Goal: Information Seeking & Learning: Understand process/instructions

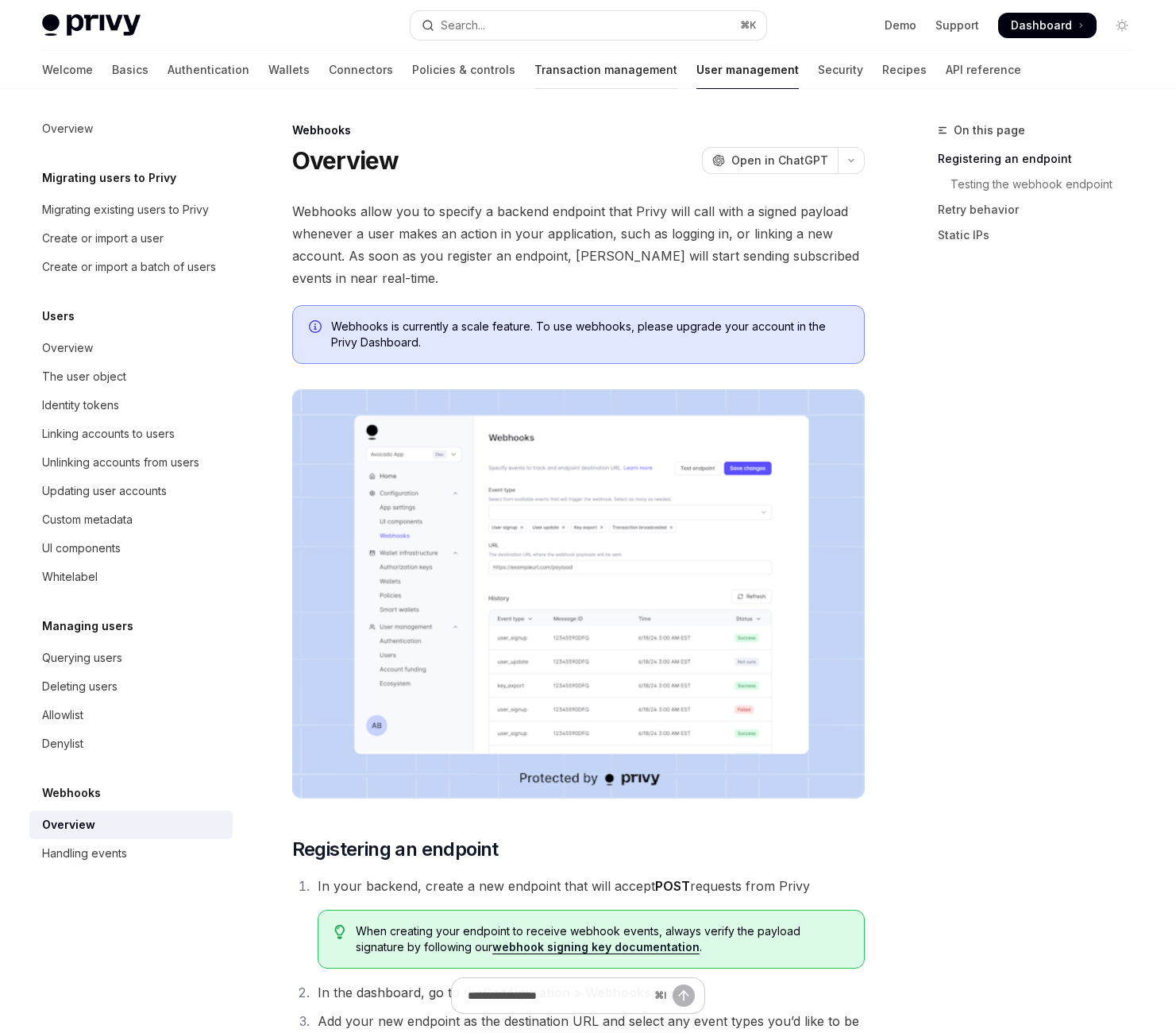
click at [594, 85] on link "Transaction management" at bounding box center [606, 69] width 143 height 38
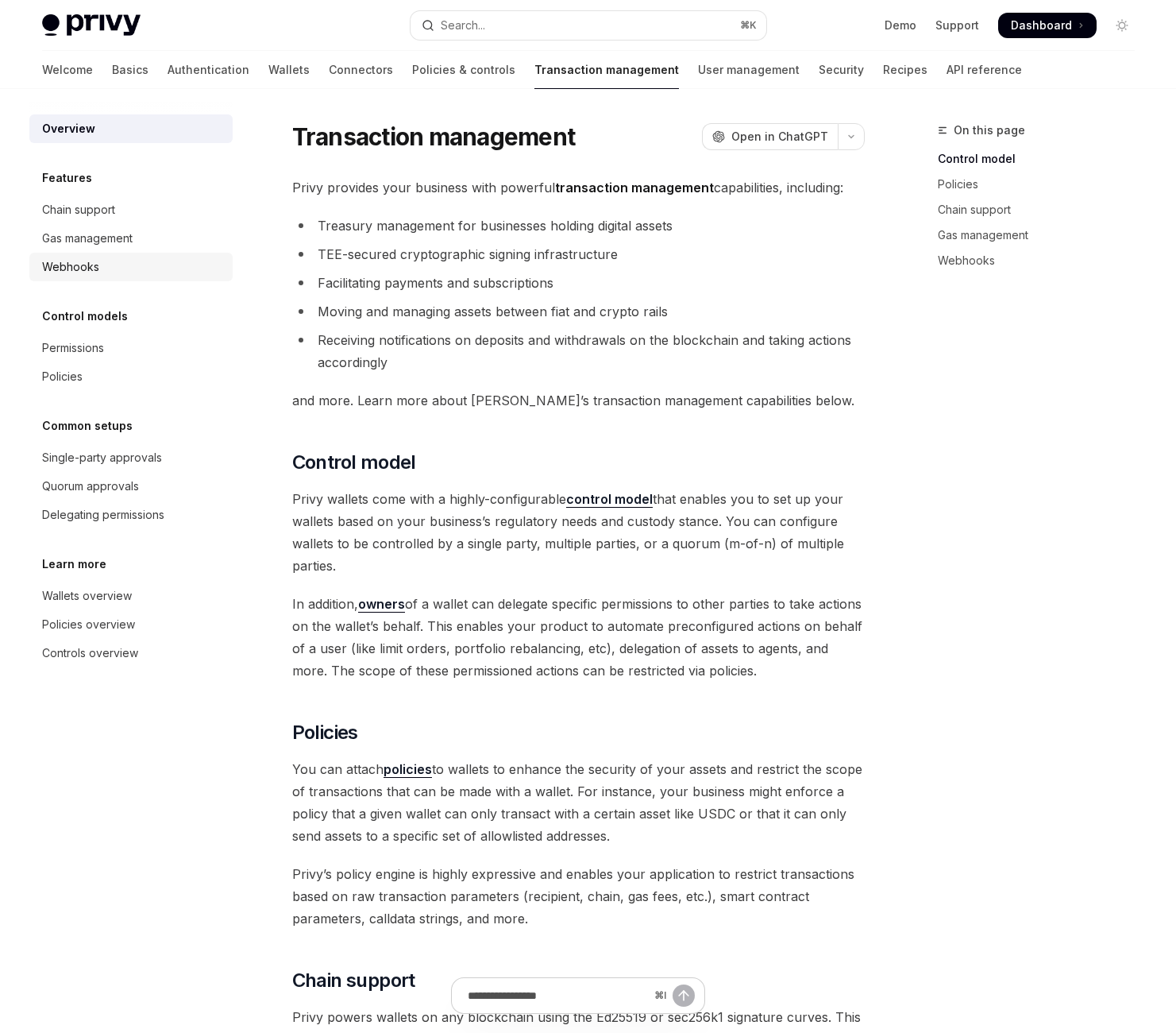
click at [117, 277] on div "Webhooks" at bounding box center [132, 267] width 181 height 19
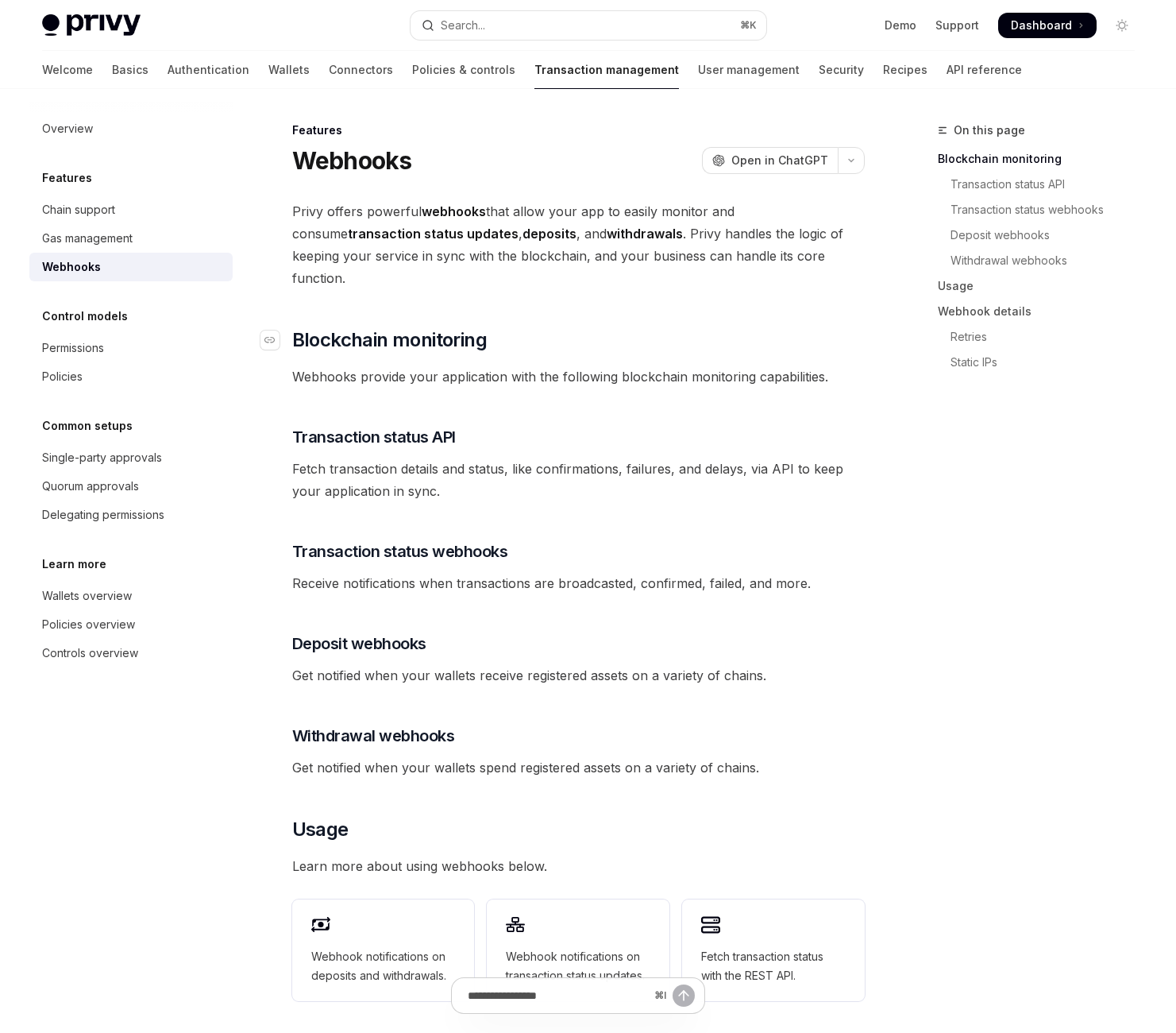
scroll to position [546, 0]
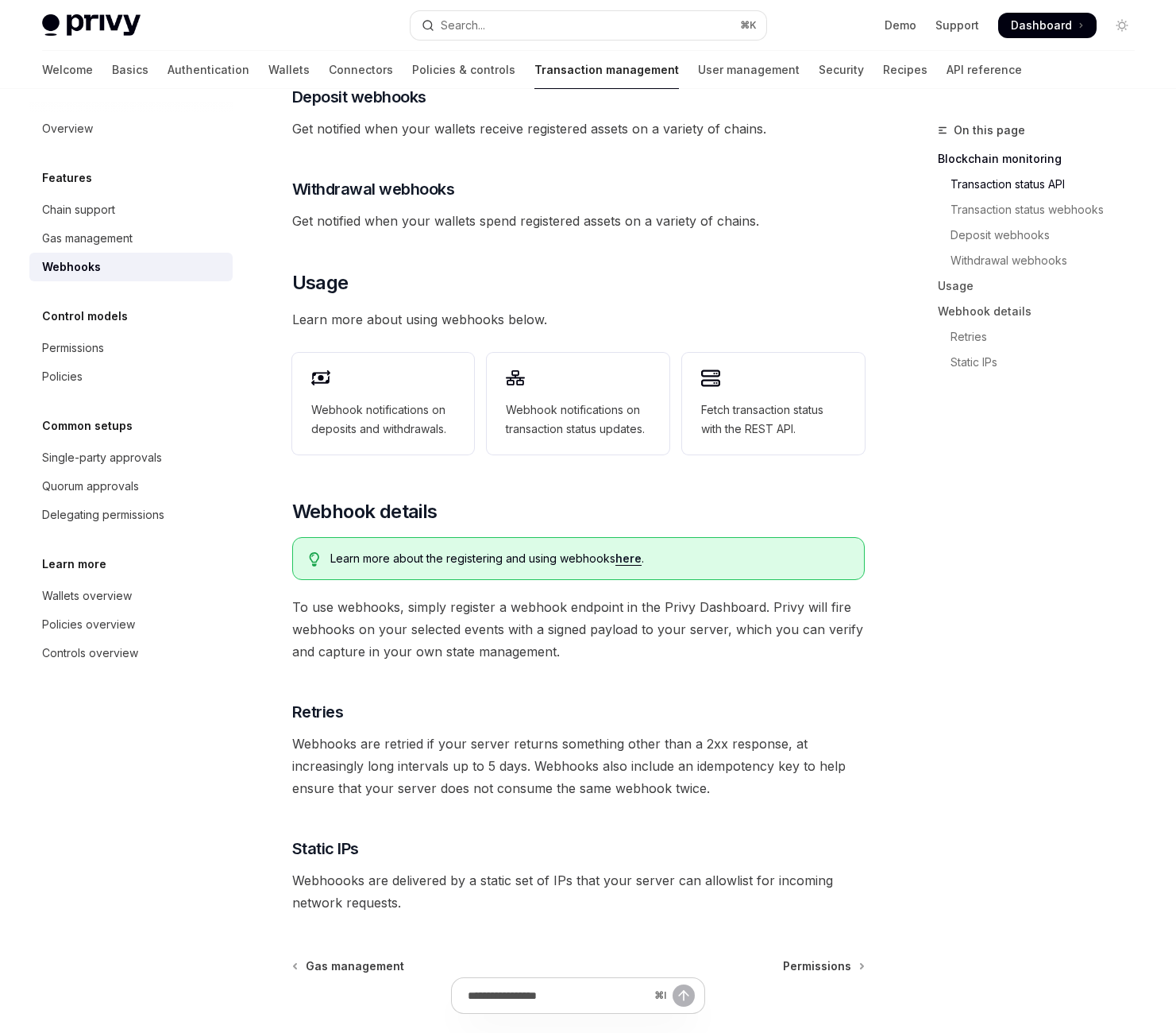
click at [426, 108] on span "Deposit webhooks" at bounding box center [359, 96] width 134 height 23
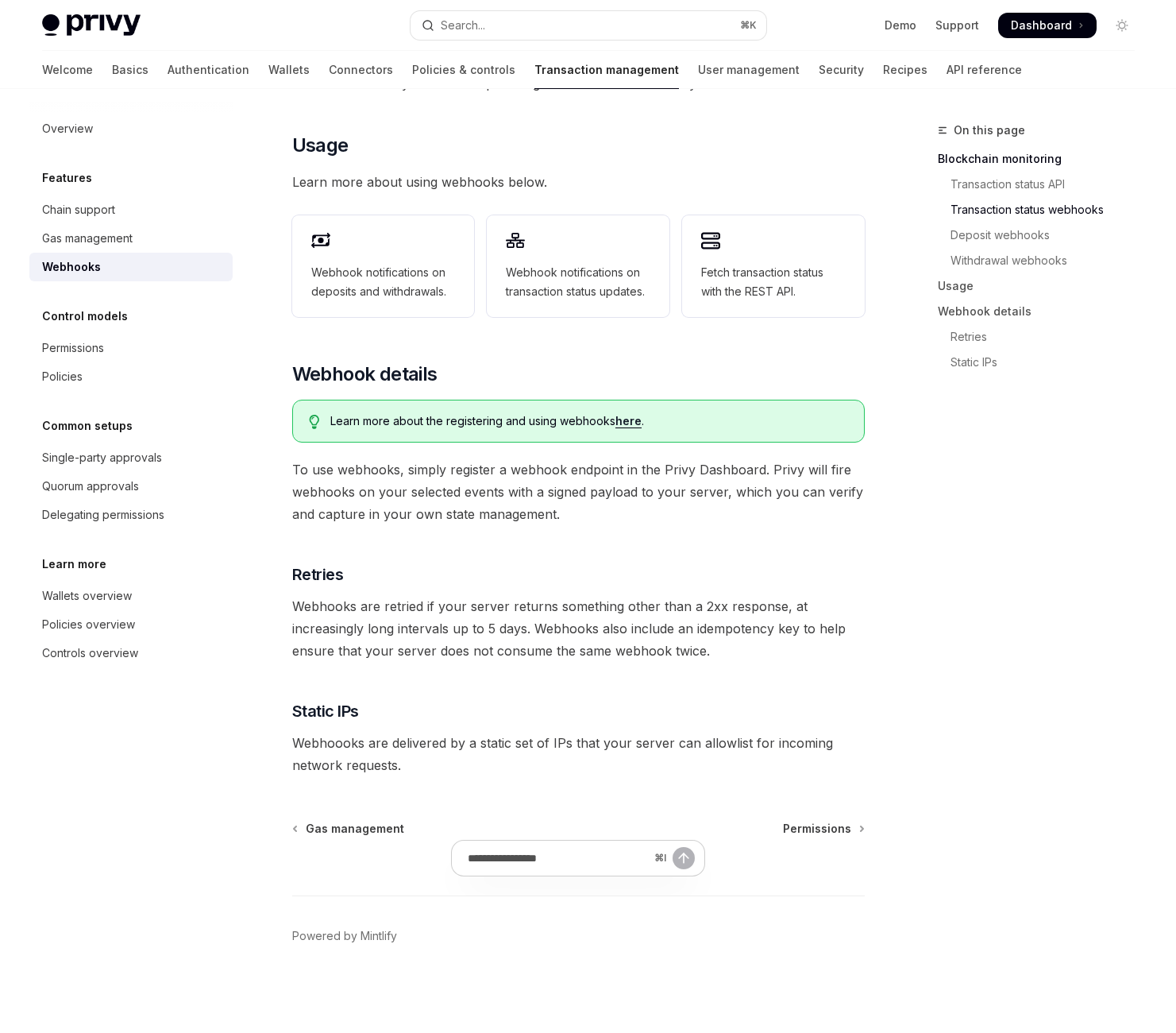
scroll to position [751, 0]
click at [456, 301] on span "Webhook notifications on deposits and withdrawals." at bounding box center [383, 282] width 144 height 38
type textarea "*"
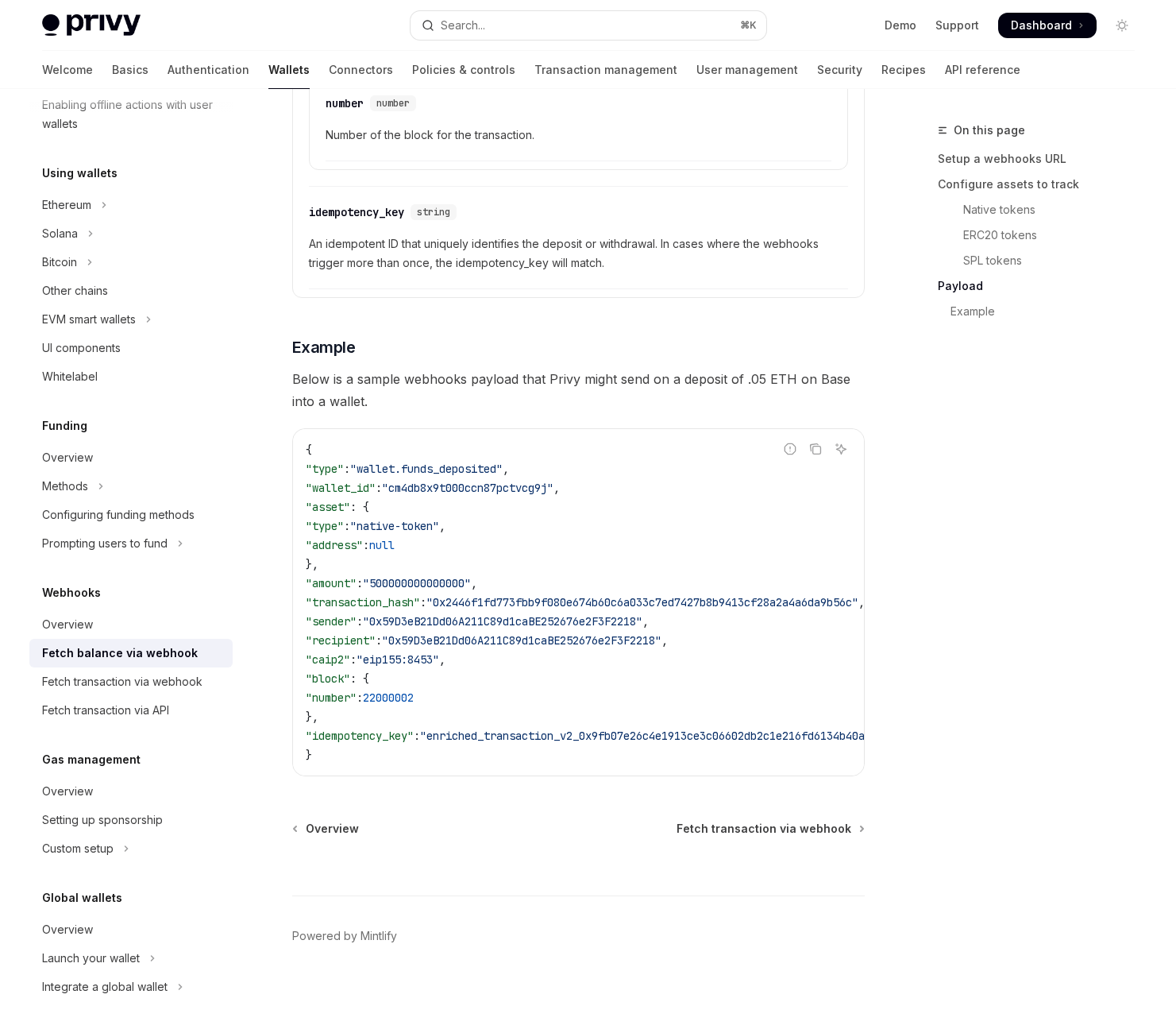
scroll to position [4165, 0]
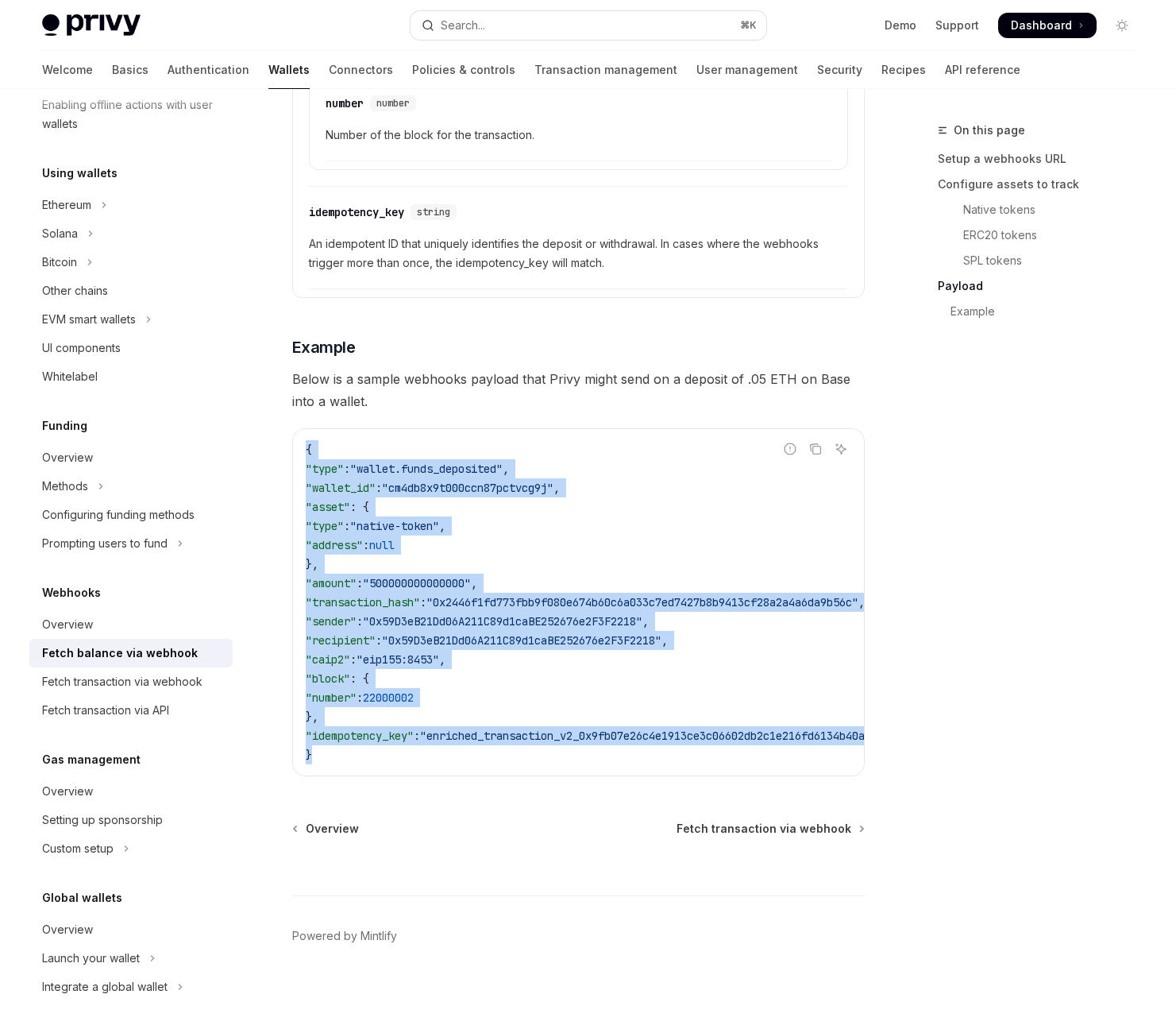
drag, startPoint x: 376, startPoint y: 296, endPoint x: 637, endPoint y: 681, distance: 465.1
click at [634, 685] on div "{ "type" : "wallet.funds_deposited" , "wallet_id" : "cm4db8x9t000ccn87pctvcg9j"…" at bounding box center [579, 602] width 571 height 346
copy code "{ "type" : "wallet.funds_deposited" , "wallet_id" : "cm4db8x9t000ccn87pctvcg9j"…"
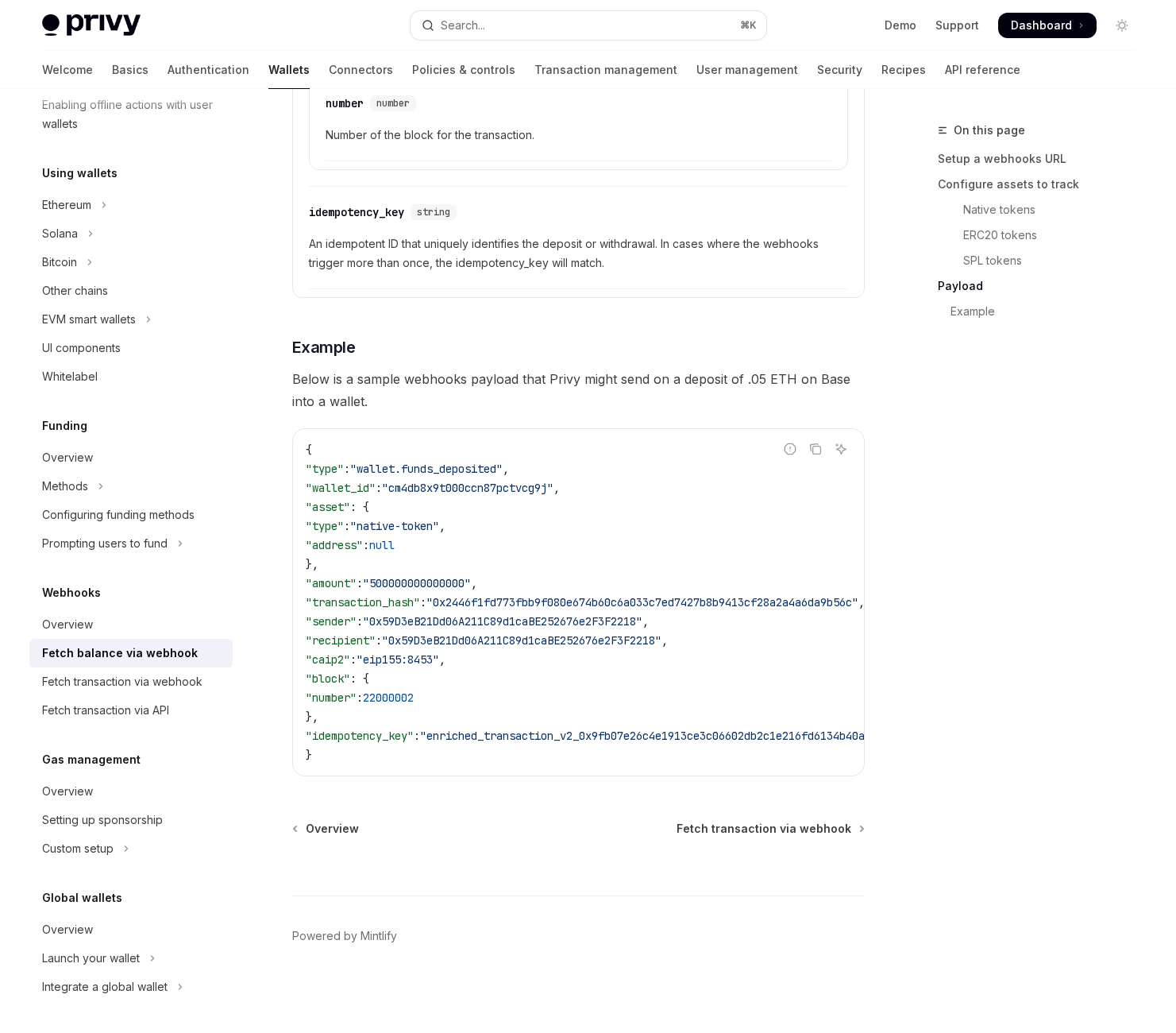
click at [947, 556] on div "On this page Setup a webhooks URL Configure assets to track Native tokens ERC20…" at bounding box center [1026, 577] width 242 height 912
